Goal: Task Accomplishment & Management: Manage account settings

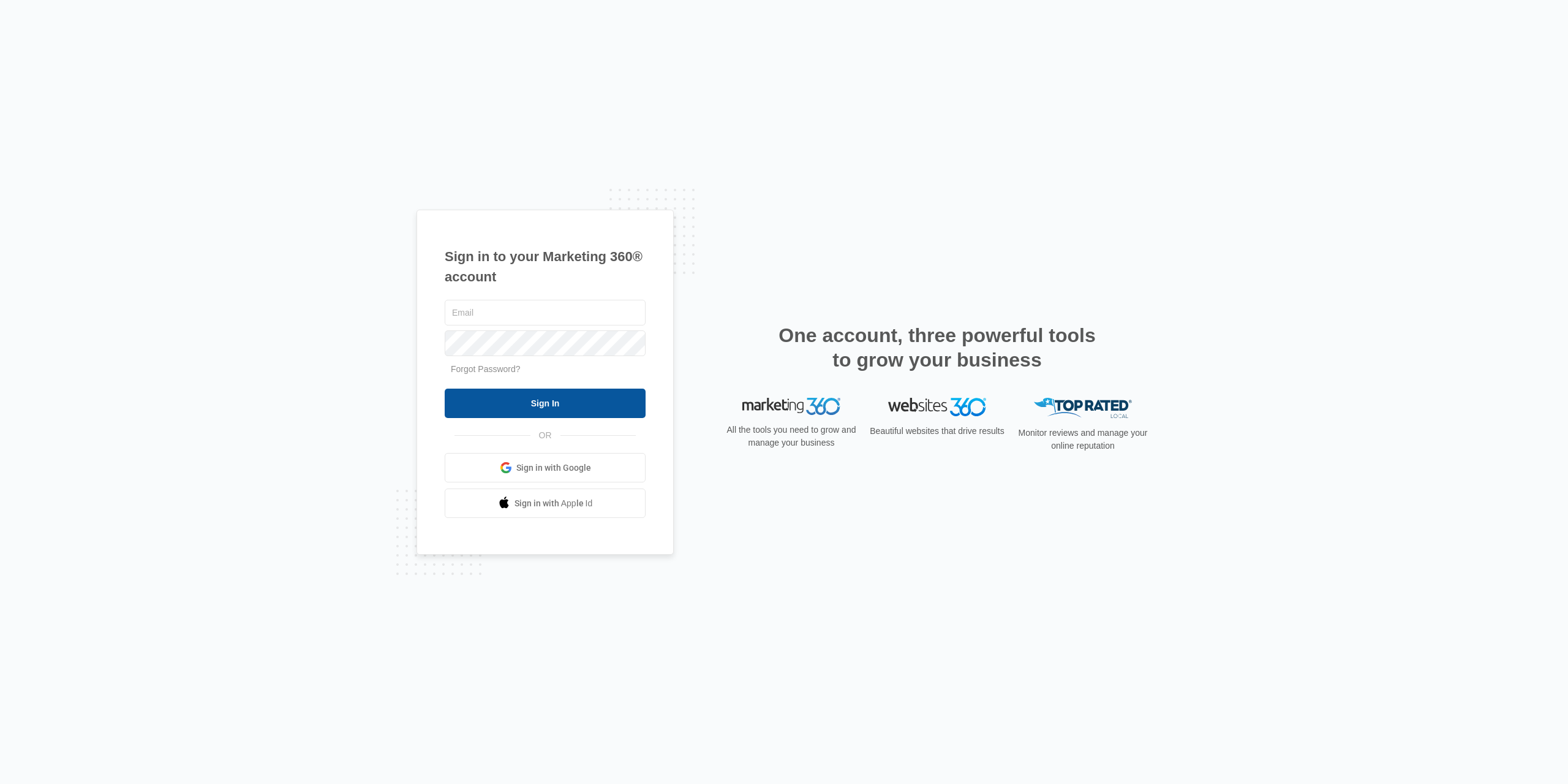
type input "[EMAIL_ADDRESS][DOMAIN_NAME]"
drag, startPoint x: 516, startPoint y: 396, endPoint x: 522, endPoint y: 393, distance: 6.7
click at [518, 395] on input "Sign In" at bounding box center [545, 403] width 201 height 29
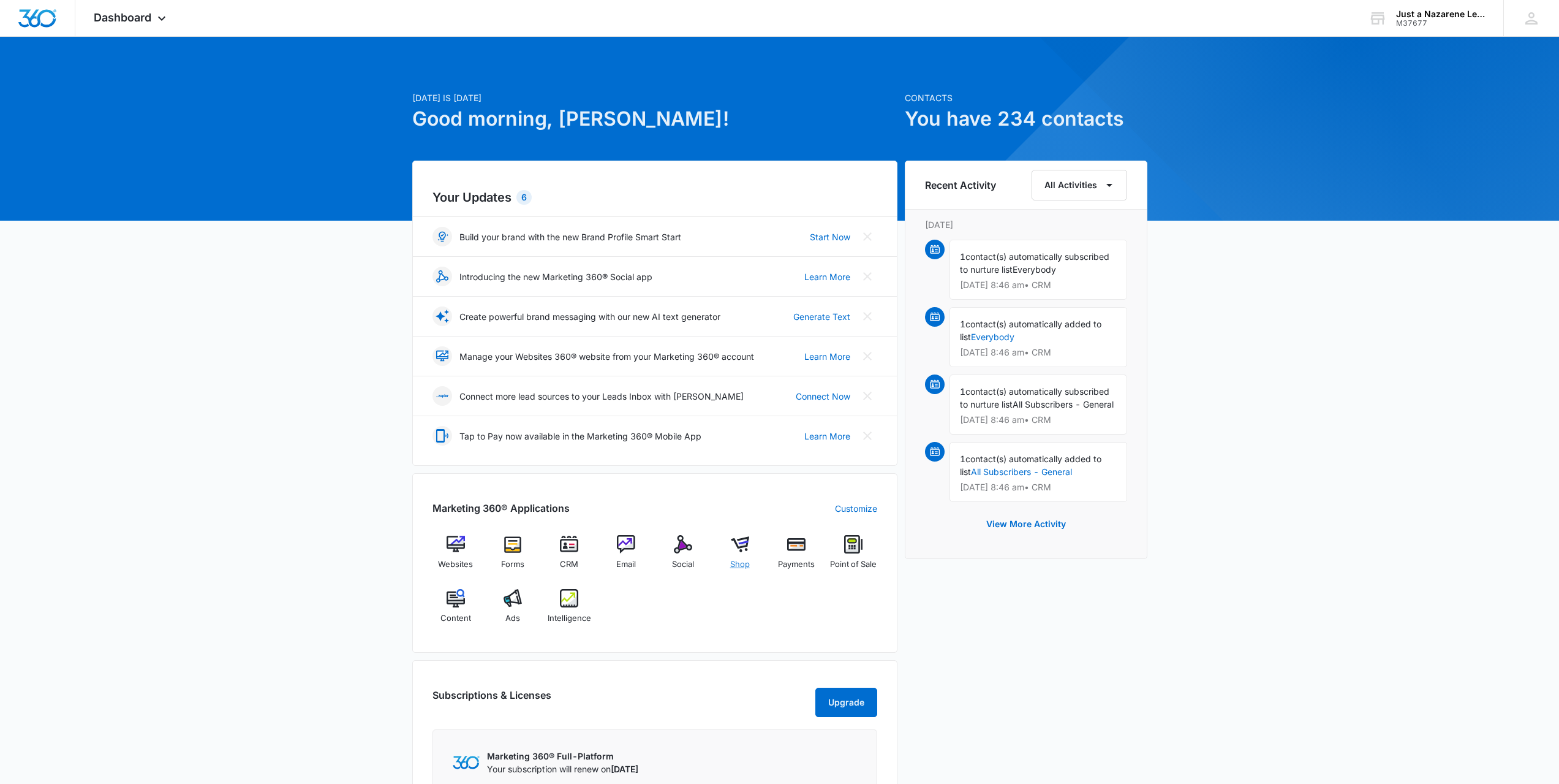
click at [748, 542] on img at bounding box center [740, 544] width 18 height 18
click at [629, 548] on img at bounding box center [626, 544] width 18 height 18
